Goal: Information Seeking & Learning: Learn about a topic

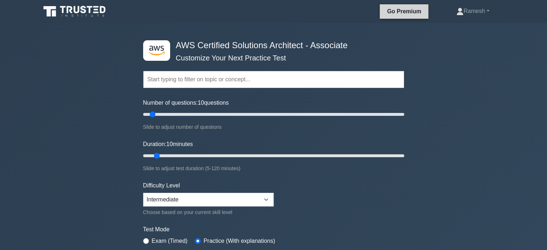
click at [395, 11] on link "Go Premium" at bounding box center [403, 11] width 43 height 9
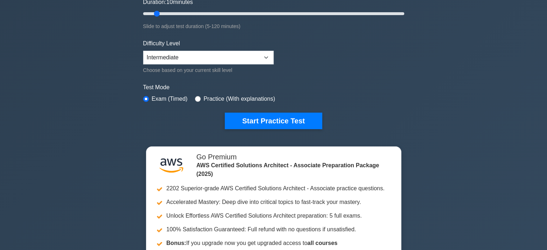
scroll to position [144, 0]
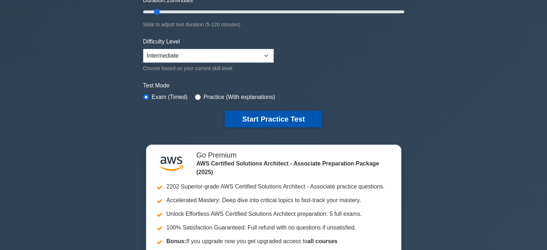
click at [251, 116] on button "Start Practice Test" at bounding box center [273, 119] width 97 height 17
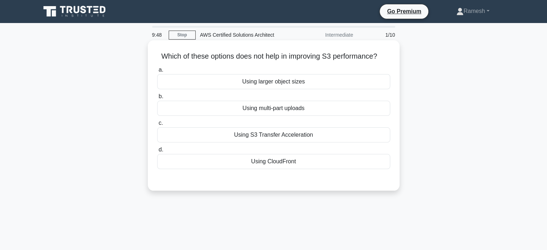
click at [201, 86] on div "Using larger object sizes" at bounding box center [273, 81] width 233 height 15
click at [157, 72] on input "a. Using larger object sizes" at bounding box center [157, 70] width 0 height 5
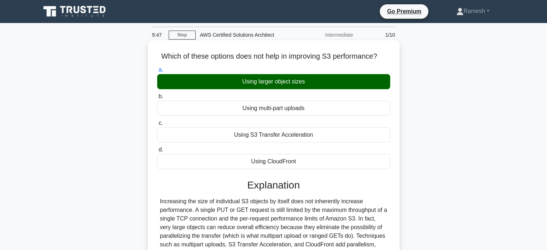
click at [201, 110] on div "Using multi-part uploads" at bounding box center [273, 108] width 233 height 15
click at [157, 99] on input "b. Using multi-part uploads" at bounding box center [157, 96] width 0 height 5
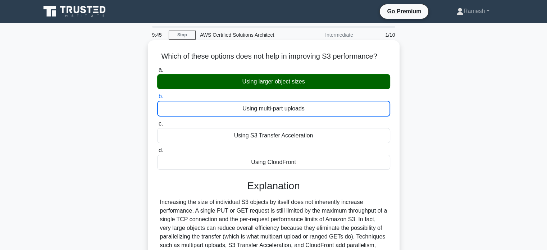
click at [201, 106] on div "Using multi-part uploads" at bounding box center [273, 109] width 233 height 16
click at [157, 99] on input "b. Using multi-part uploads" at bounding box center [157, 96] width 0 height 5
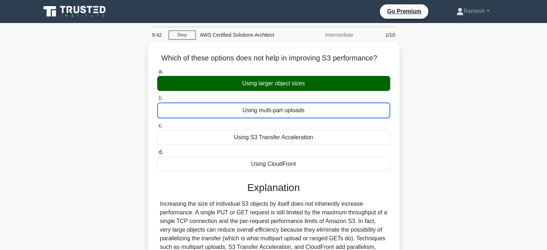
click at [117, 88] on div "Which of these options does not help in improving S3 performance? .spinner_0XTQ…" at bounding box center [273, 189] width 474 height 295
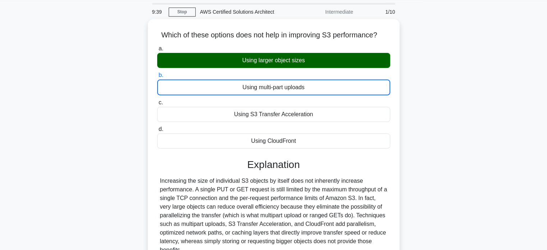
scroll to position [36, 0]
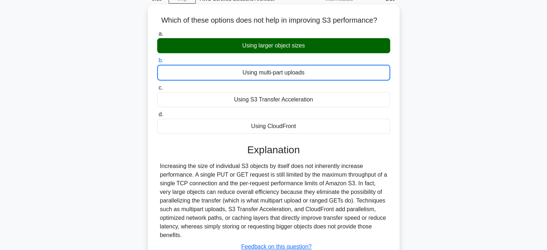
click at [216, 46] on div "Using larger object sizes" at bounding box center [273, 45] width 233 height 15
click at [157, 36] on input "a. Using larger object sizes" at bounding box center [157, 34] width 0 height 5
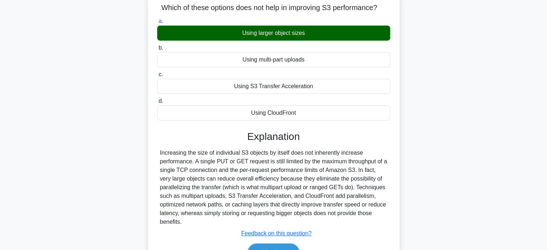
scroll to position [0, 0]
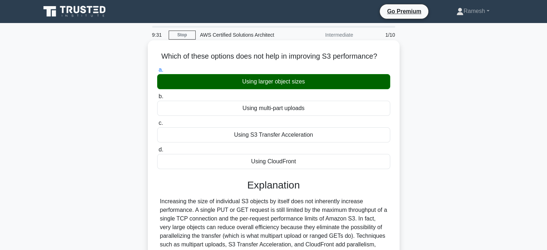
click at [221, 134] on div "Using S3 Transfer Acceleration" at bounding box center [273, 134] width 233 height 15
click at [157, 125] on input "c. Using S3 Transfer Acceleration" at bounding box center [157, 123] width 0 height 5
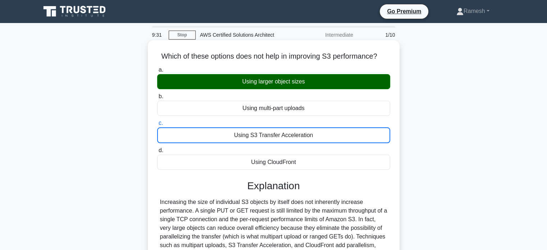
click at [220, 132] on div "Using S3 Transfer Acceleration" at bounding box center [273, 135] width 233 height 16
click at [157, 125] on input "c. Using S3 Transfer Acceleration" at bounding box center [157, 123] width 0 height 5
click at [214, 112] on div "Using multi-part uploads" at bounding box center [273, 108] width 233 height 15
click at [157, 99] on input "b. Using multi-part uploads" at bounding box center [157, 96] width 0 height 5
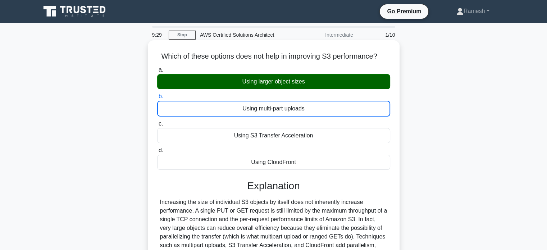
click at [208, 84] on div "Using larger object sizes" at bounding box center [273, 81] width 233 height 15
click at [157, 72] on input "a. Using larger object sizes" at bounding box center [157, 70] width 0 height 5
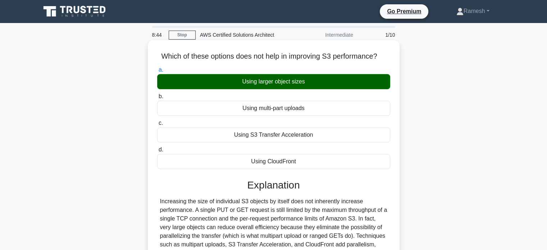
scroll to position [138, 0]
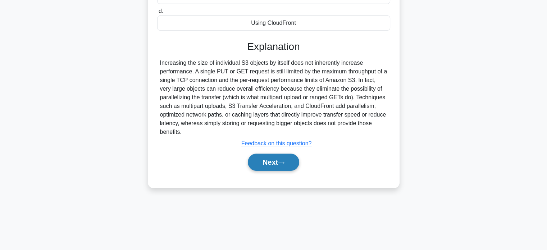
click at [274, 161] on button "Next" at bounding box center [273, 161] width 51 height 17
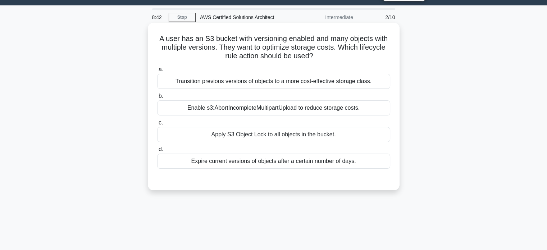
scroll to position [0, 0]
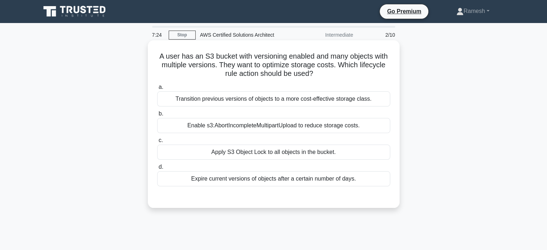
click at [211, 102] on div "Transition previous versions of objects to a more cost-effective storage class." at bounding box center [273, 98] width 233 height 15
click at [157, 90] on input "a. Transition previous versions of objects to a more cost-effective storage cla…" at bounding box center [157, 87] width 0 height 5
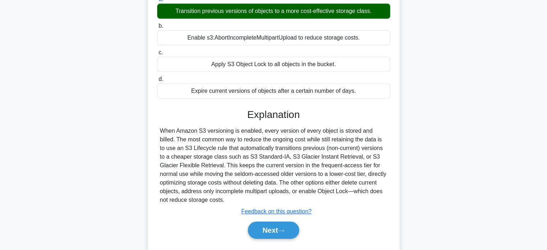
scroll to position [108, 0]
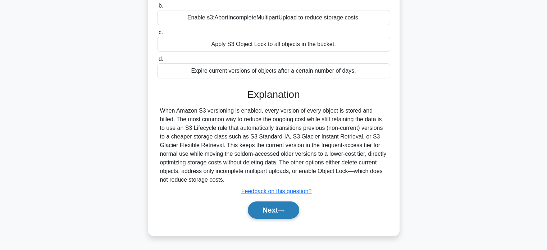
click at [266, 209] on button "Next" at bounding box center [273, 209] width 51 height 17
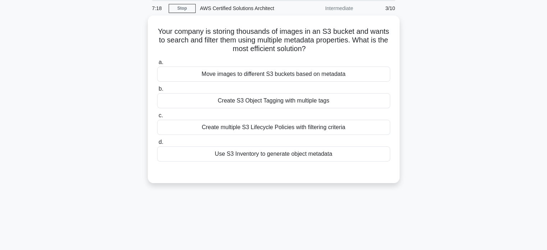
scroll to position [0, 0]
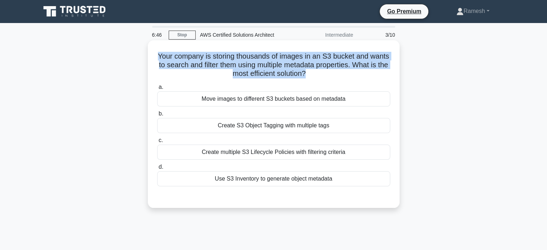
drag, startPoint x: 325, startPoint y: 72, endPoint x: 152, endPoint y: 58, distance: 173.1
click at [152, 58] on div "Your company is storing thousands of images in an S3 bucket and wants to search…" at bounding box center [274, 124] width 246 height 162
copy h5 "Your company is storing thousands of images in an S3 bucket and wants to search…"
drag, startPoint x: 347, startPoint y: 184, endPoint x: 156, endPoint y: 85, distance: 214.3
click at [156, 85] on div "a. Move images to different S3 buckets based on metadata b. Create S3 Object Ta…" at bounding box center [274, 134] width 242 height 106
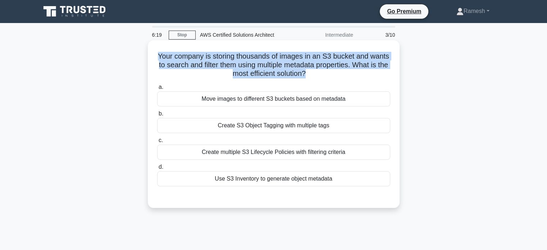
copy div "a. Move images to different S3 buckets based on metadata b. Create S3 Object Ta…"
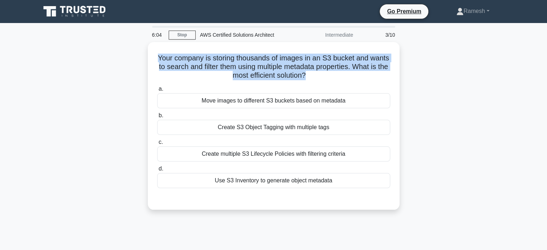
click at [97, 134] on div "Your company is storing thousands of images in an S3 bucket and wants to search…" at bounding box center [273, 130] width 474 height 176
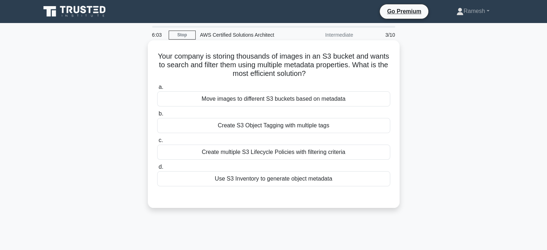
click at [196, 130] on div "Create S3 Object Tagging with multiple tags" at bounding box center [273, 125] width 233 height 15
click at [157, 116] on input "b. Create S3 Object Tagging with multiple tags" at bounding box center [157, 113] width 0 height 5
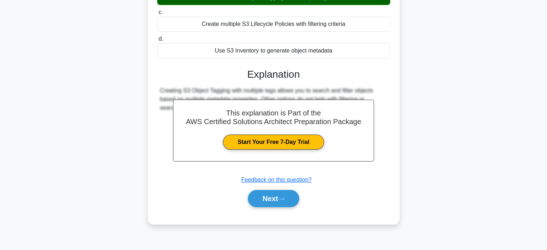
scroll to position [138, 0]
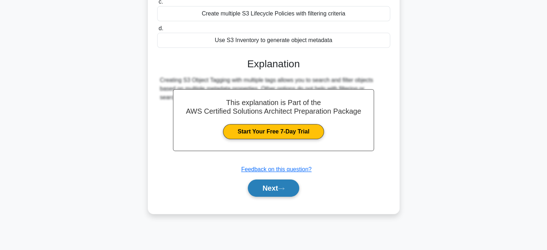
click at [266, 188] on button "Next" at bounding box center [273, 187] width 51 height 17
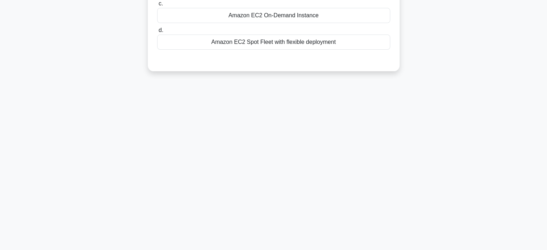
scroll to position [0, 0]
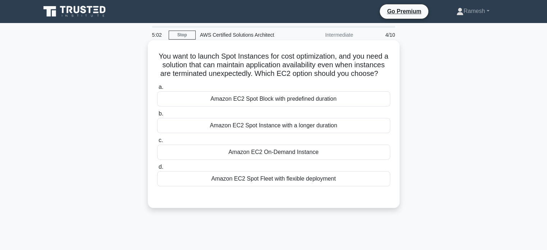
drag, startPoint x: 387, startPoint y: 194, endPoint x: 148, endPoint y: 52, distance: 277.9
click at [148, 52] on div "You want to launch Spot Instances for cost optimization, and you need a solutio…" at bounding box center [274, 124] width 252 height 168
copy div "You want to launch Spot Instances for cost optimization, and you need a solutio…"
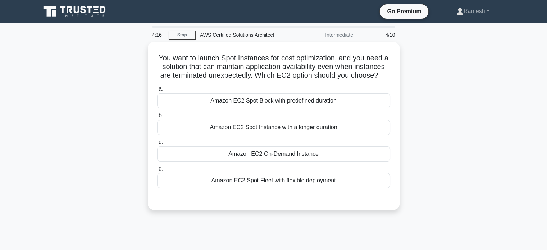
click at [53, 156] on div "You want to launch Spot Instances for cost optimization, and you need a solutio…" at bounding box center [273, 130] width 474 height 176
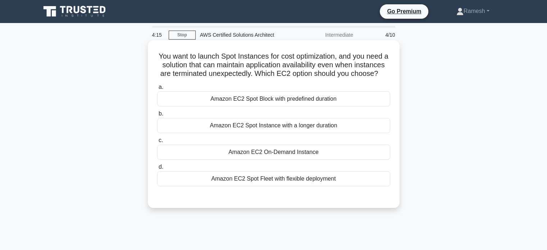
click at [198, 185] on div "Amazon EC2 Spot Fleet with flexible deployment" at bounding box center [273, 178] width 233 height 15
click at [157, 169] on input "d. Amazon EC2 Spot Fleet with flexible deployment" at bounding box center [157, 167] width 0 height 5
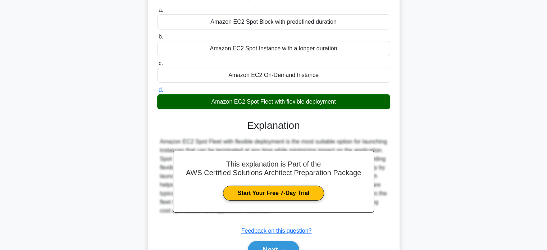
scroll to position [138, 0]
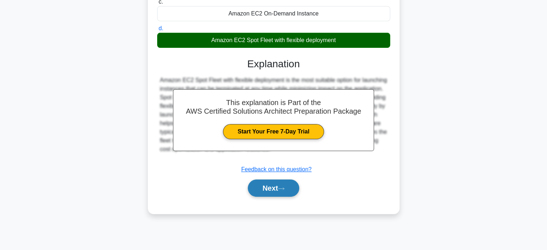
click at [267, 197] on button "Next" at bounding box center [273, 187] width 51 height 17
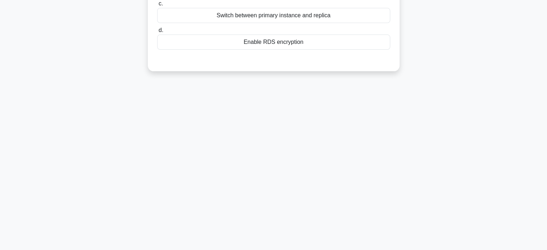
scroll to position [0, 0]
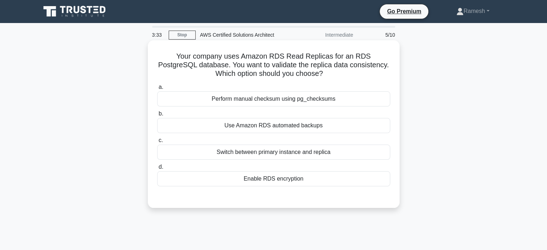
click at [217, 182] on div "Enable RDS encryption" at bounding box center [273, 178] width 233 height 15
click at [157, 169] on input "d. Enable RDS encryption" at bounding box center [157, 167] width 0 height 5
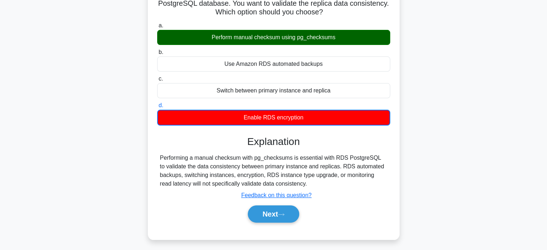
scroll to position [108, 0]
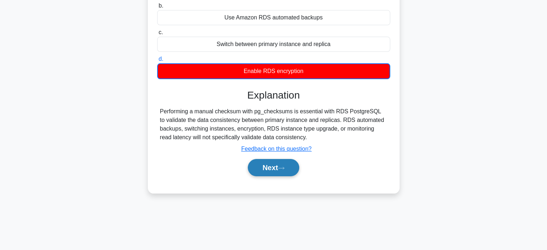
click at [273, 170] on button "Next" at bounding box center [273, 167] width 51 height 17
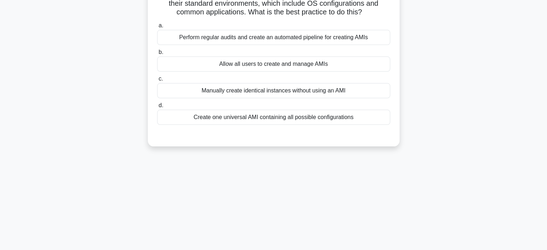
scroll to position [0, 0]
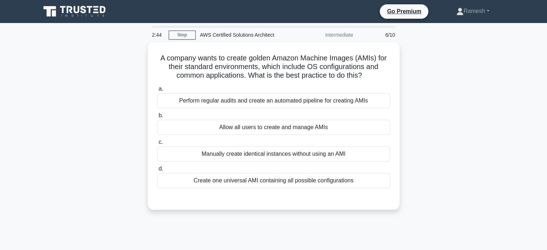
click at [451, 150] on div "A company wants to create golden Amazon Machine Images (AMIs) for their standar…" at bounding box center [273, 130] width 474 height 176
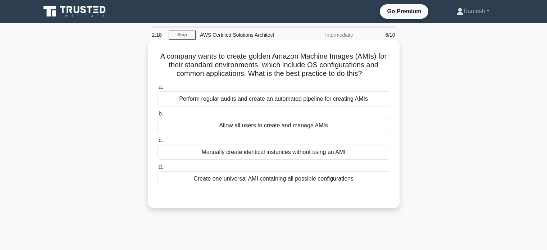
click at [203, 178] on div "Create one universal AMI containing all possible configurations" at bounding box center [273, 178] width 233 height 15
click at [157, 169] on input "d. Create one universal AMI containing all possible configurations" at bounding box center [157, 167] width 0 height 5
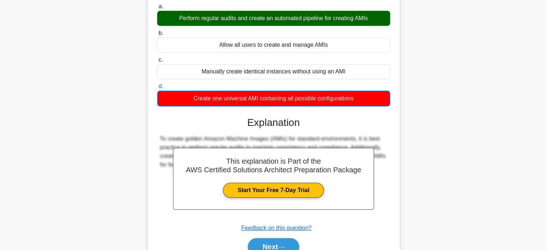
scroll to position [138, 0]
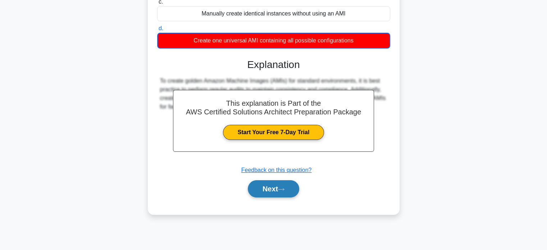
click at [263, 188] on button "Next" at bounding box center [273, 188] width 51 height 17
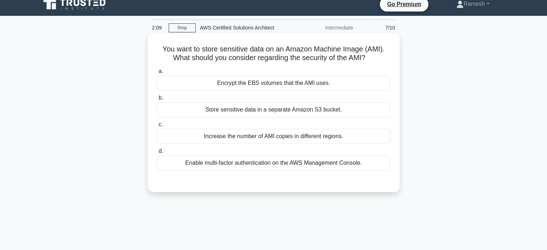
scroll to position [0, 0]
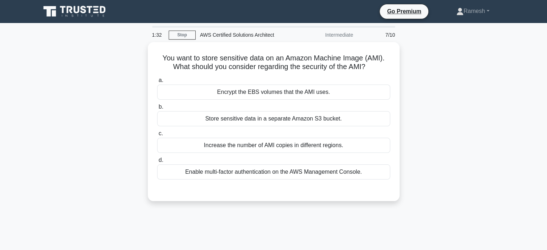
drag, startPoint x: 399, startPoint y: 176, endPoint x: 141, endPoint y: 61, distance: 282.5
click at [141, 61] on div "You want to store sensitive data on an Amazon Machine Image (AMI). What should …" at bounding box center [273, 126] width 474 height 168
copy div "You want to store sensitive data on an Amazon Machine Image (AMI). What should …"
click at [84, 103] on div "You want to store sensitive data on an Amazon Machine Image (AMI). What should …" at bounding box center [273, 126] width 474 height 168
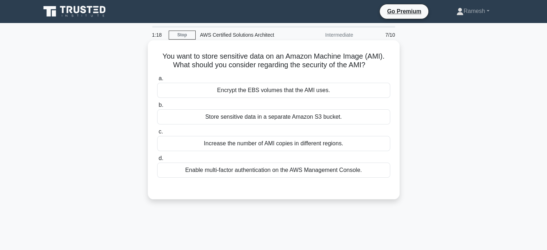
click at [233, 95] on div "Encrypt the EBS volumes that the AMI uses." at bounding box center [273, 90] width 233 height 15
click at [157, 81] on input "a. Encrypt the EBS volumes that the AMI uses." at bounding box center [157, 78] width 0 height 5
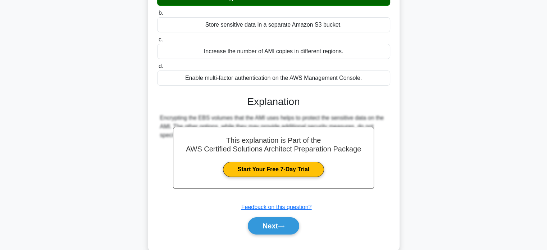
scroll to position [138, 0]
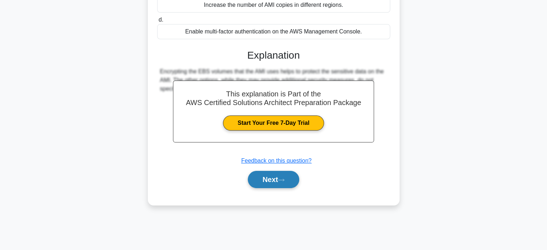
click at [274, 181] on button "Next" at bounding box center [273, 179] width 51 height 17
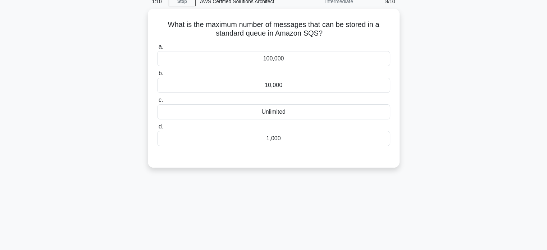
scroll to position [0, 0]
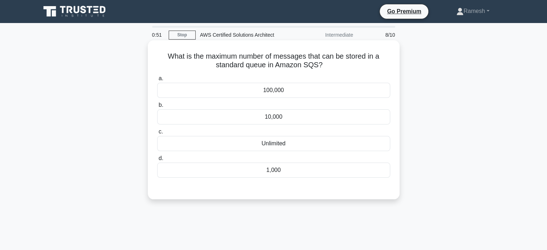
drag, startPoint x: 324, startPoint y: 65, endPoint x: 153, endPoint y: 55, distance: 171.0
click at [153, 55] on div "What is the maximum number of messages that can be stored in a standard queue i…" at bounding box center [274, 119] width 246 height 153
copy h5 "What is the maximum number of messages that can be stored in a standard queue i…"
click at [223, 151] on div "Unlimited" at bounding box center [273, 143] width 233 height 15
click at [157, 134] on input "c. Unlimited" at bounding box center [157, 131] width 0 height 5
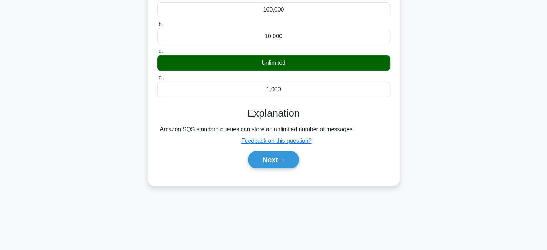
scroll to position [138, 0]
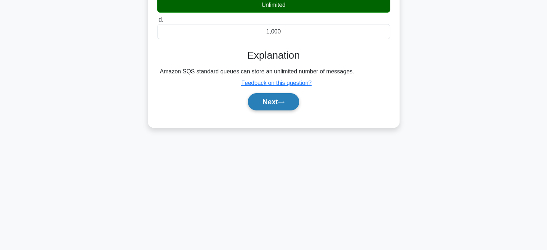
click at [267, 102] on button "Next" at bounding box center [273, 101] width 51 height 17
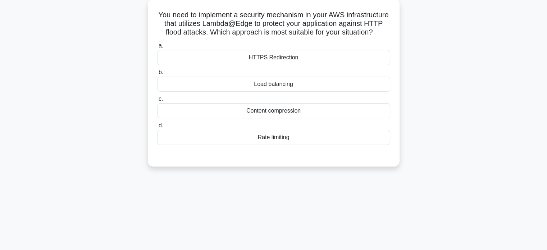
scroll to position [0, 0]
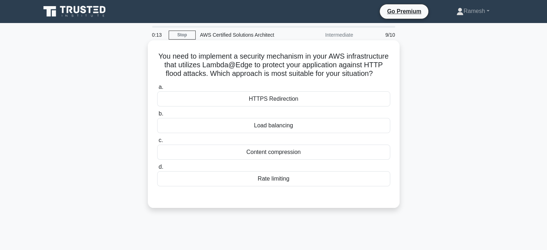
click at [263, 132] on div "Load balancing" at bounding box center [273, 125] width 233 height 15
click at [157, 116] on input "b. Load balancing" at bounding box center [157, 113] width 0 height 5
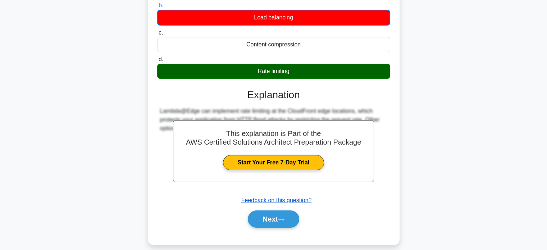
scroll to position [138, 0]
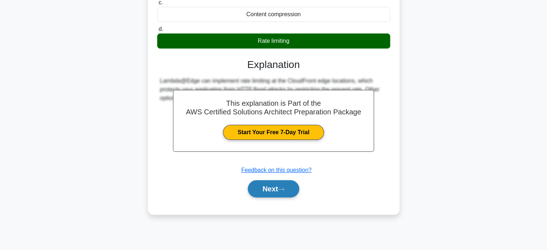
drag, startPoint x: 270, startPoint y: 199, endPoint x: 271, endPoint y: 194, distance: 5.4
click at [270, 197] on button "Next" at bounding box center [273, 188] width 51 height 17
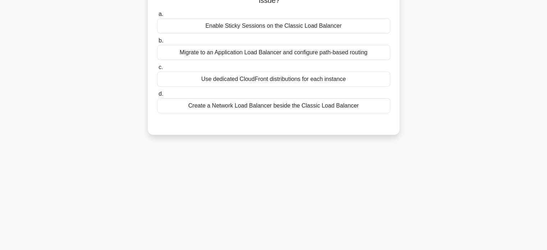
scroll to position [0, 0]
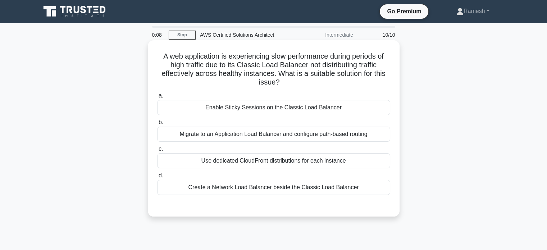
click at [254, 111] on div "Enable Sticky Sessions on the Classic Load Balancer" at bounding box center [273, 107] width 233 height 15
click at [157, 98] on input "a. Enable Sticky Sessions on the Classic Load Balancer" at bounding box center [157, 95] width 0 height 5
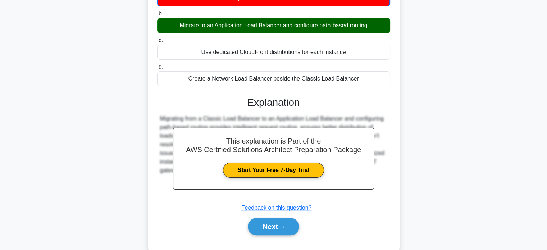
scroll to position [138, 0]
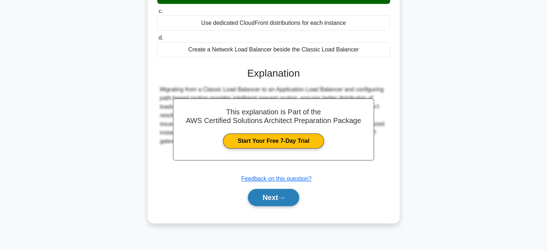
drag, startPoint x: 269, startPoint y: 195, endPoint x: 268, endPoint y: 189, distance: 5.5
click at [269, 195] on button "Next" at bounding box center [273, 197] width 51 height 17
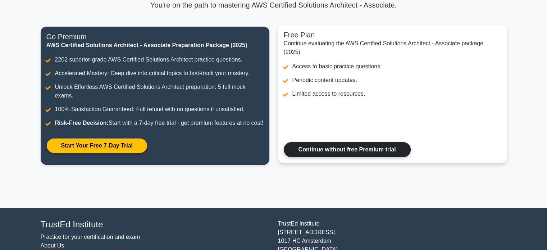
scroll to position [118, 0]
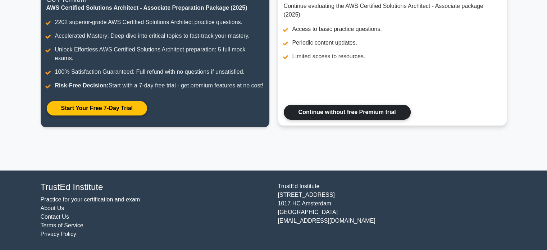
click at [332, 112] on link "Continue without free Premium trial" at bounding box center [347, 112] width 127 height 15
